Goal: Check status: Check status

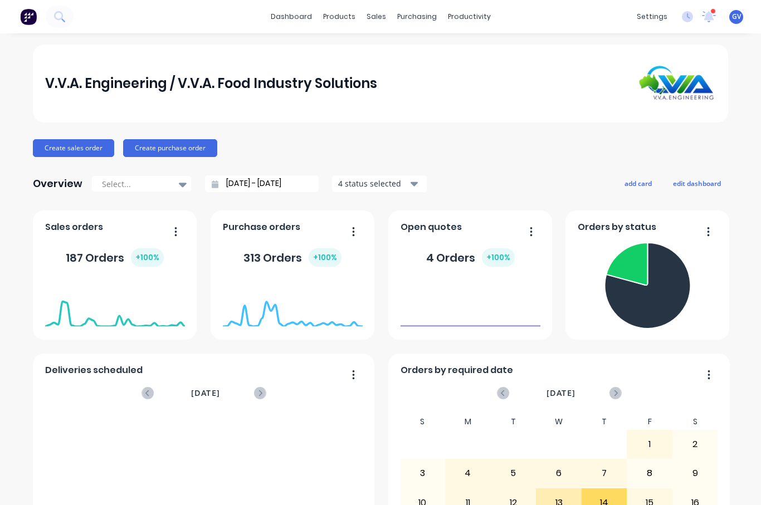
drag, startPoint x: 667, startPoint y: 1, endPoint x: 419, endPoint y: 47, distance: 252.7
click at [422, 60] on div "V.V.A. Engineering / V.V.A. Food Industry Solutions" at bounding box center [380, 84] width 695 height 78
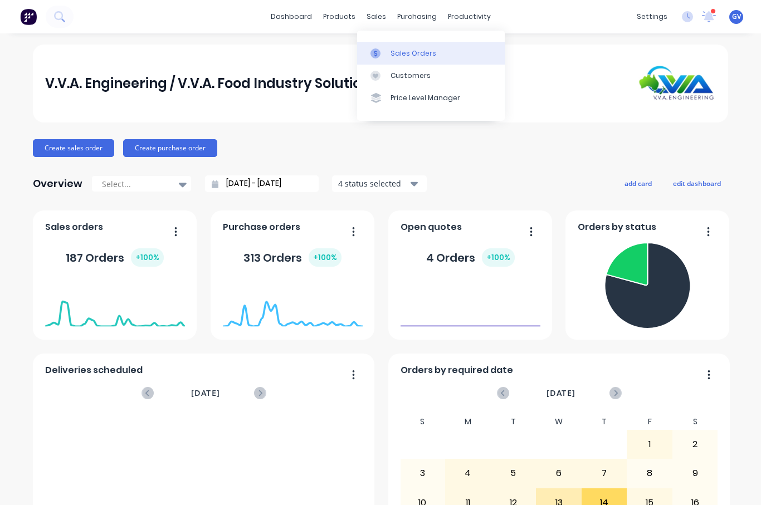
click at [394, 51] on div "Sales Orders" at bounding box center [413, 53] width 46 height 10
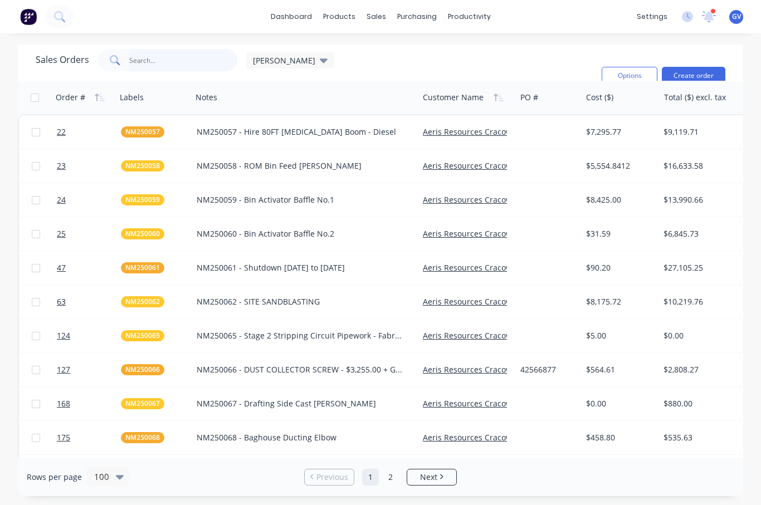
click at [156, 59] on input "text" at bounding box center [183, 60] width 109 height 22
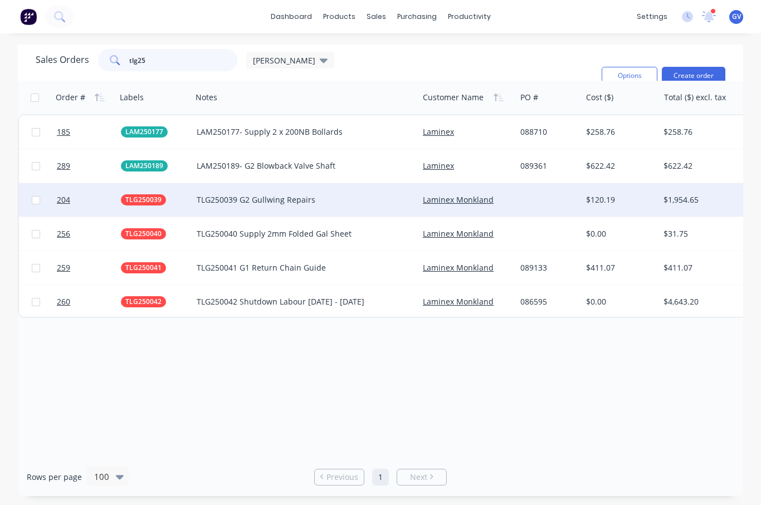
type input "tlg25"
click at [37, 200] on input "checkbox" at bounding box center [36, 200] width 8 height 8
checkbox input "true"
click at [350, 200] on div "TLG250039 G2 Gullwing Repairs" at bounding box center [300, 199] width 207 height 11
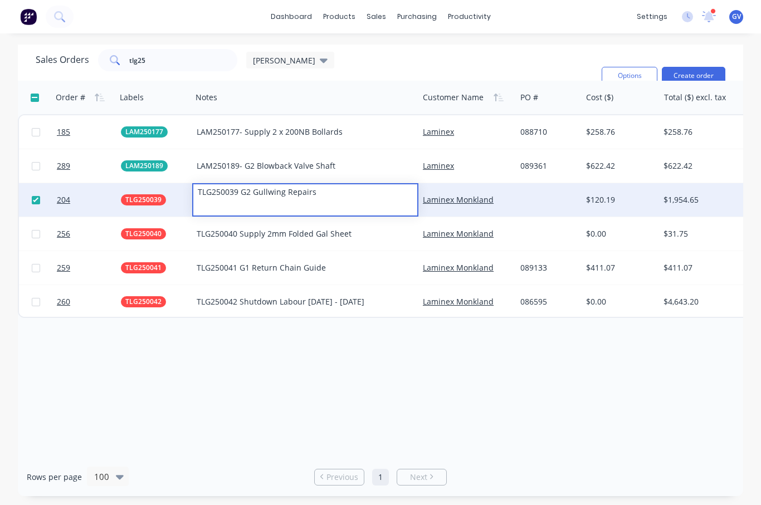
click at [472, 192] on div "Laminex Monkland" at bounding box center [466, 199] width 97 height 33
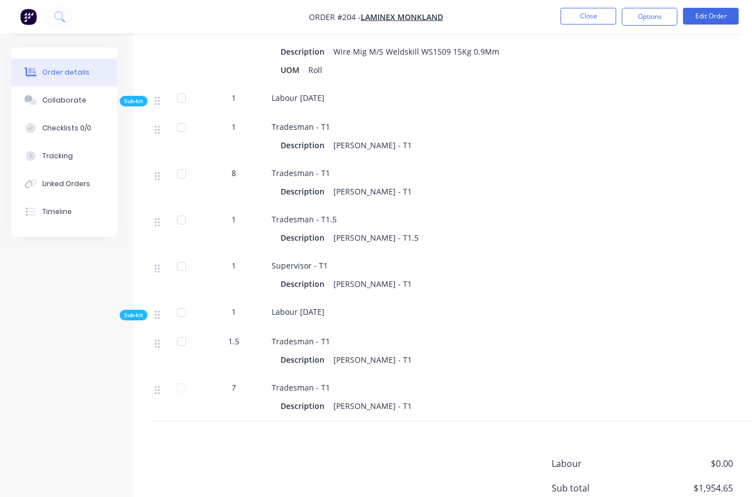
scroll to position [1062, 0]
